Goal: Use online tool/utility: Utilize a website feature to perform a specific function

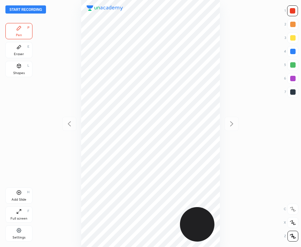
scroll to position [247, 193]
click at [36, 9] on button "Start recording" at bounding box center [25, 9] width 41 height 8
click at [292, 94] on div at bounding box center [292, 91] width 5 height 5
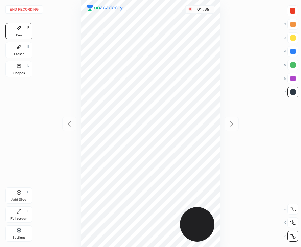
click at [24, 195] on div "Add Slide H" at bounding box center [18, 195] width 27 height 16
click at [293, 13] on div at bounding box center [292, 10] width 5 height 5
click at [22, 50] on div "Eraser E" at bounding box center [18, 50] width 27 height 16
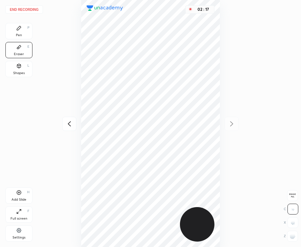
click at [24, 30] on div "Pen P" at bounding box center [18, 31] width 27 height 16
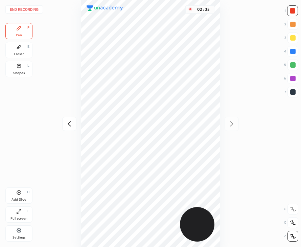
click at [293, 95] on div at bounding box center [292, 92] width 11 height 11
click at [18, 198] on div "Add Slide" at bounding box center [18, 199] width 15 height 3
click at [296, 13] on div at bounding box center [292, 10] width 11 height 11
click at [23, 69] on div "Shapes L" at bounding box center [18, 69] width 27 height 16
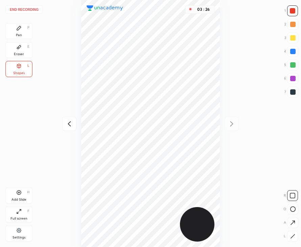
click at [22, 29] on div "Pen P" at bounding box center [18, 31] width 27 height 16
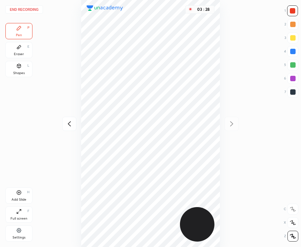
click at [32, 7] on button "End recording" at bounding box center [24, 9] width 38 height 8
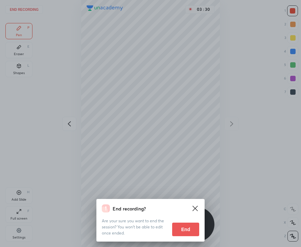
click at [187, 229] on button "End" at bounding box center [185, 230] width 27 height 14
